Goal: Obtain resource: Obtain resource

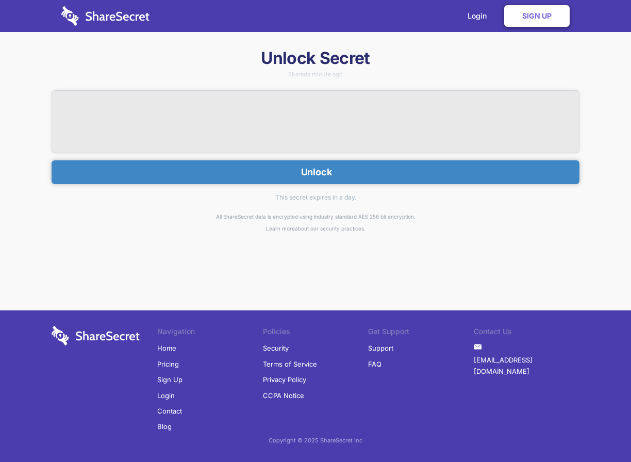
click at [296, 174] on button "Unlock" at bounding box center [316, 172] width 528 height 24
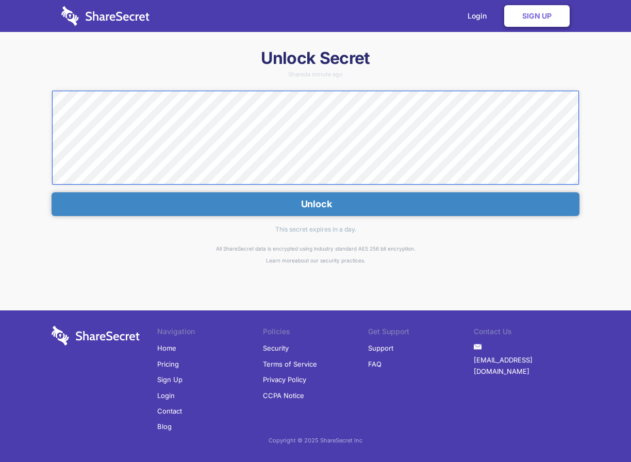
click at [27, 99] on div "Unlock Secret Shared a minute ago Unlock This secret expires in a day. All Shar…" at bounding box center [315, 232] width 631 height 370
